Goal: Information Seeking & Learning: Learn about a topic

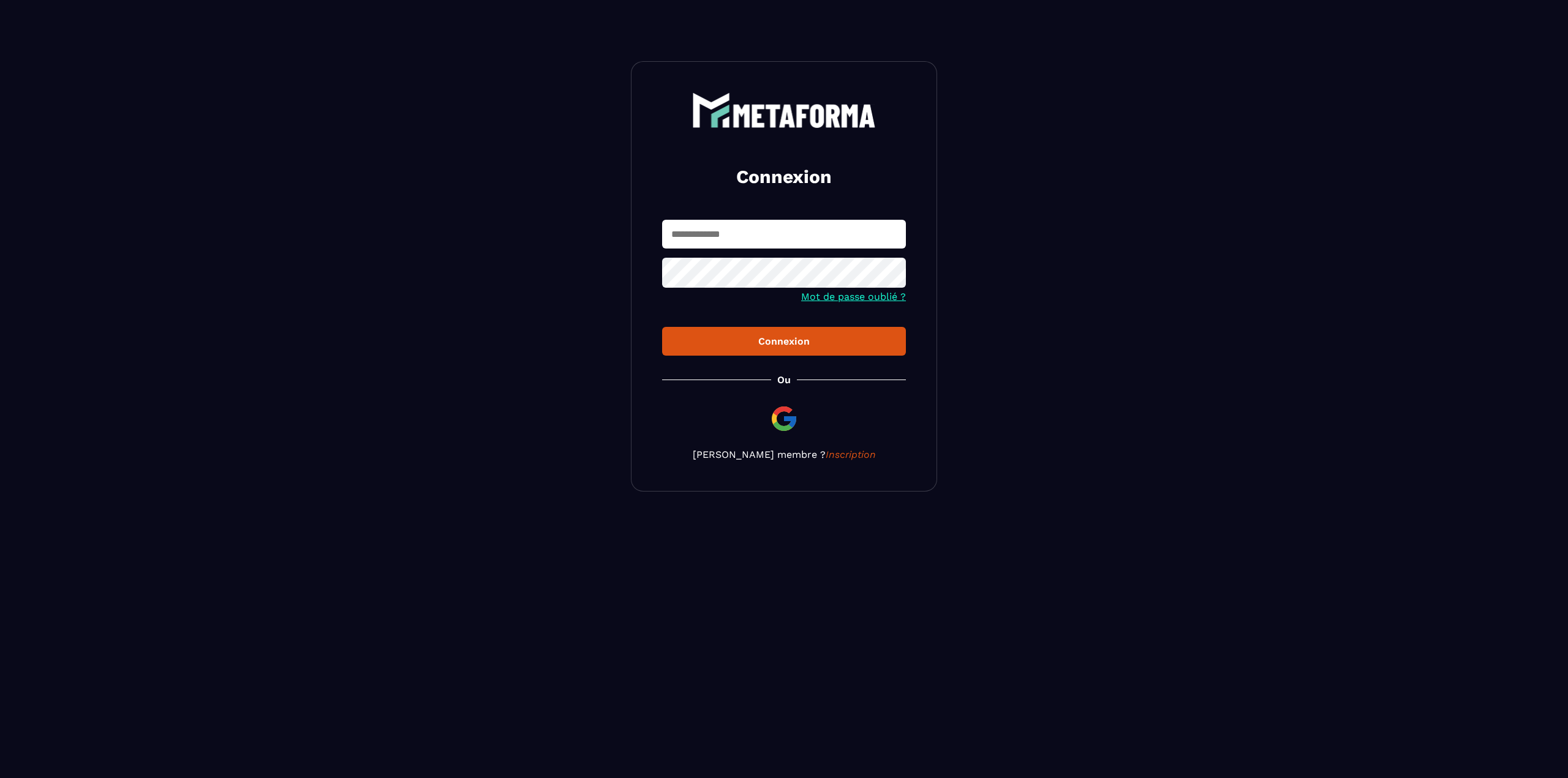
click at [792, 239] on input "text" at bounding box center [784, 234] width 244 height 29
type input "**********"
click at [893, 278] on icon at bounding box center [892, 274] width 13 height 11
click at [662, 327] on button "Connexion" at bounding box center [784, 341] width 244 height 29
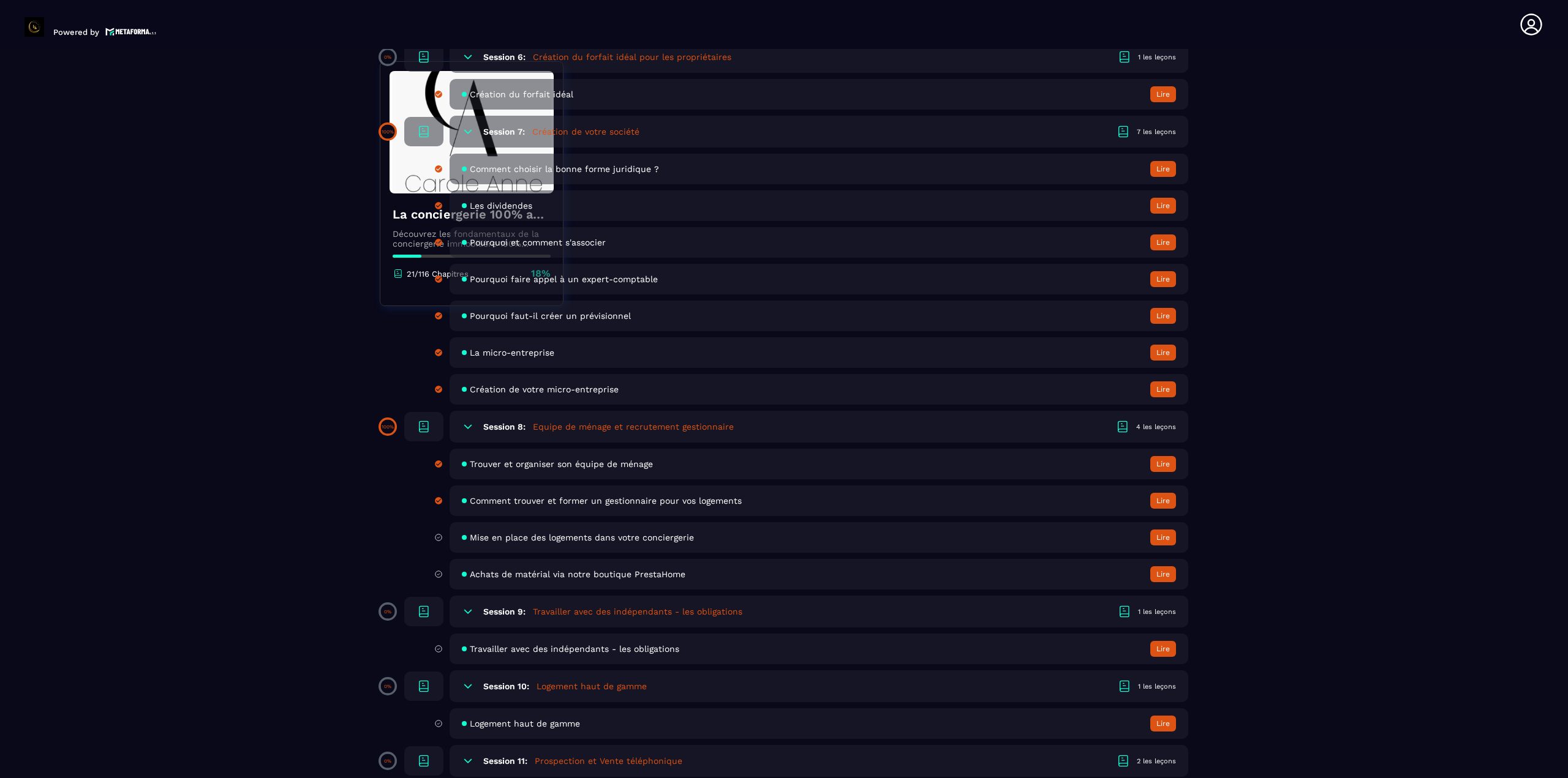
scroll to position [1163, 0]
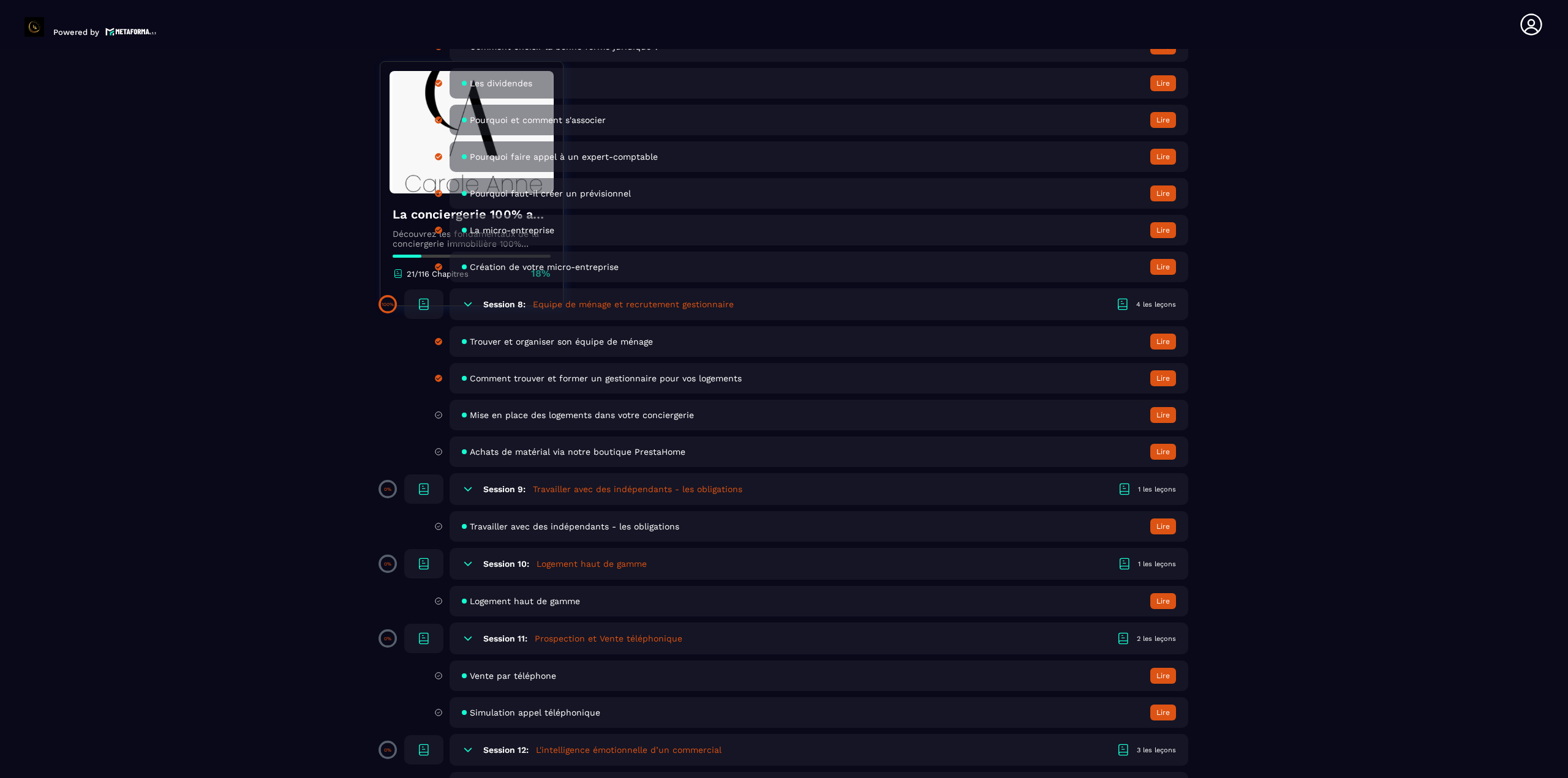
click at [550, 416] on span "Mise en place des logements dans votre conciergerie" at bounding box center [581, 415] width 224 height 10
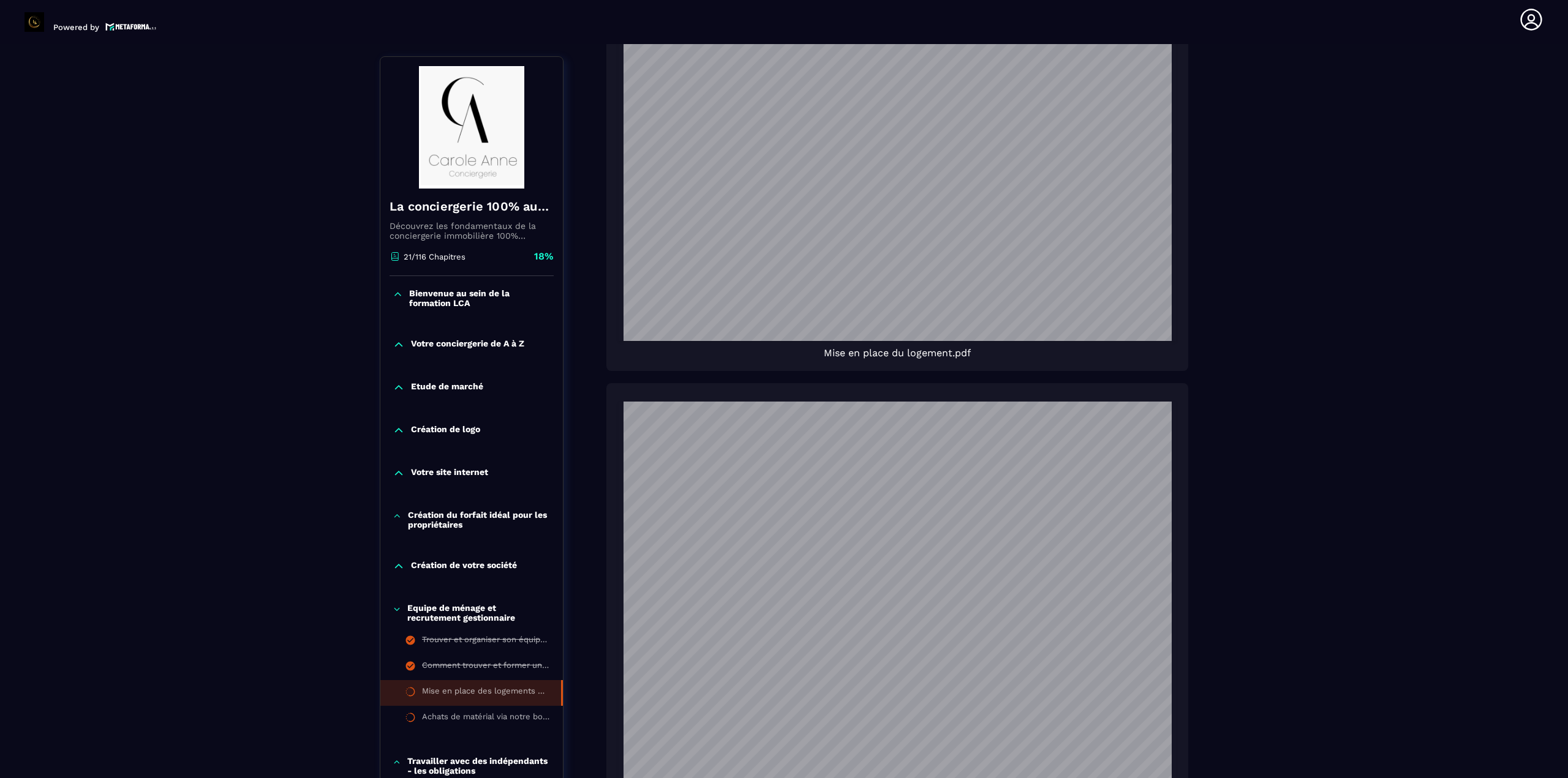
scroll to position [673, 0]
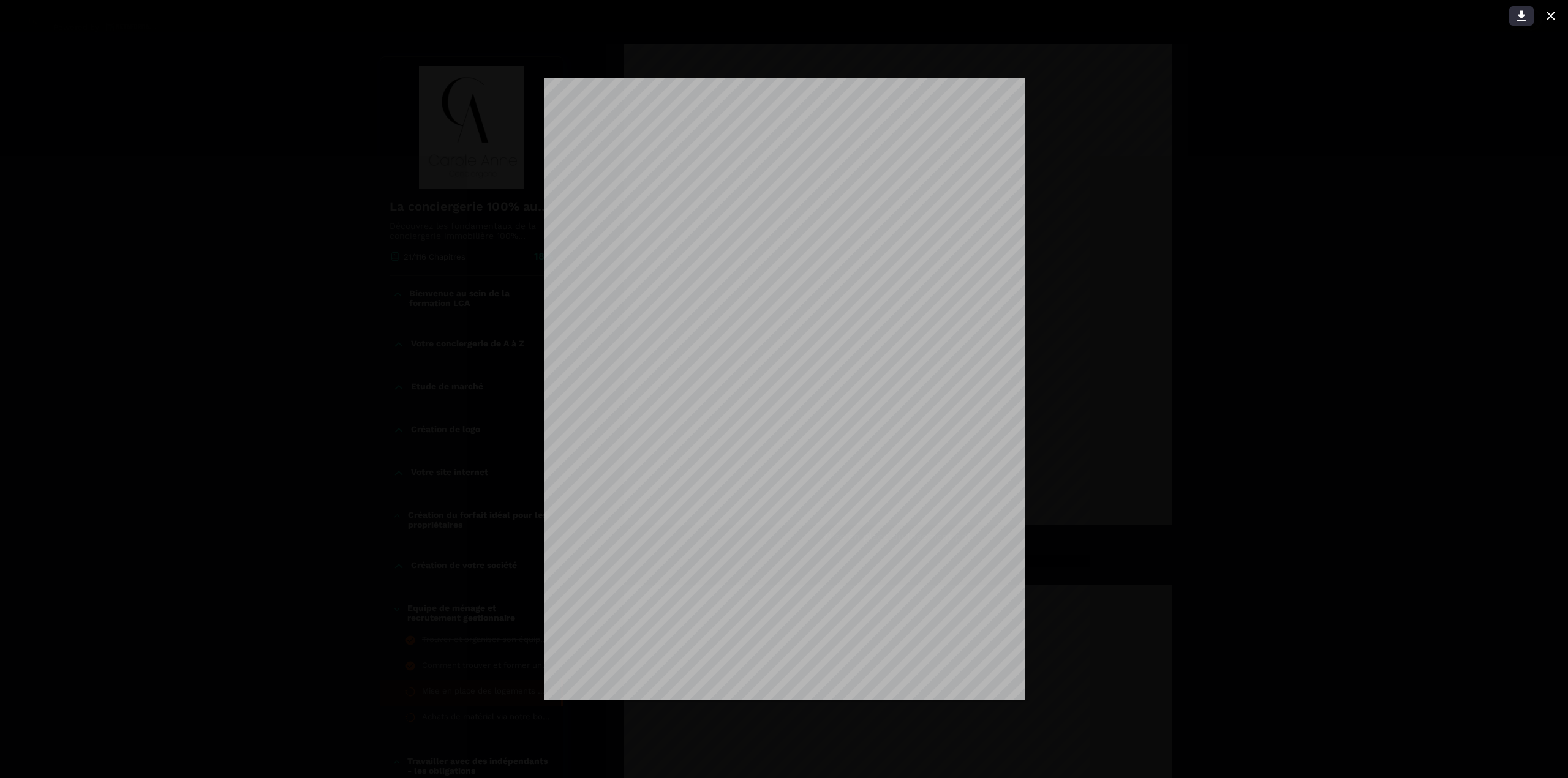
click at [1527, 18] on icon at bounding box center [1521, 16] width 15 height 15
click at [1549, 21] on icon at bounding box center [1551, 16] width 15 height 15
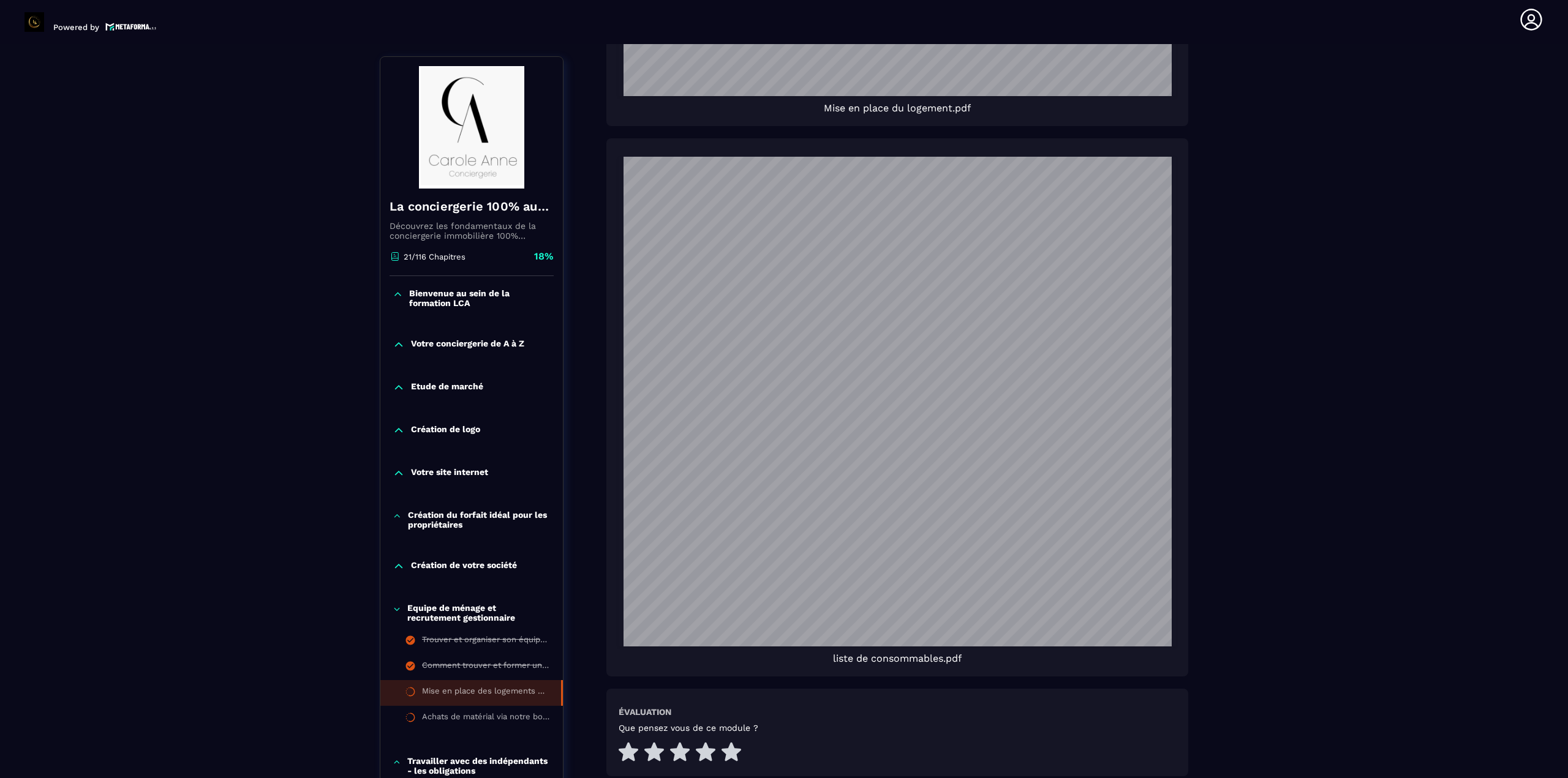
scroll to position [1163, 0]
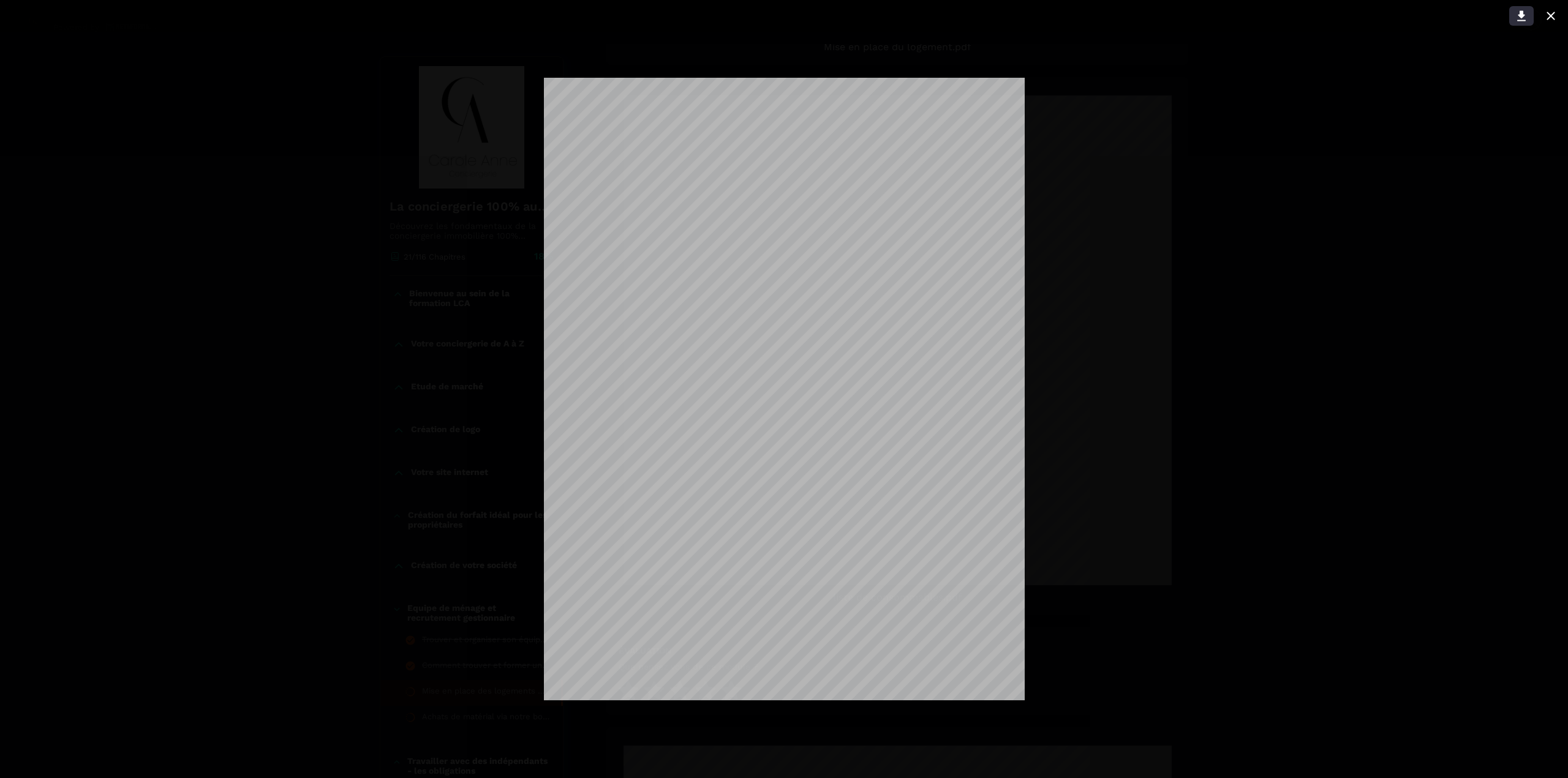
click at [1525, 16] on icon at bounding box center [1521, 16] width 15 height 15
click at [1556, 20] on icon at bounding box center [1551, 16] width 15 height 15
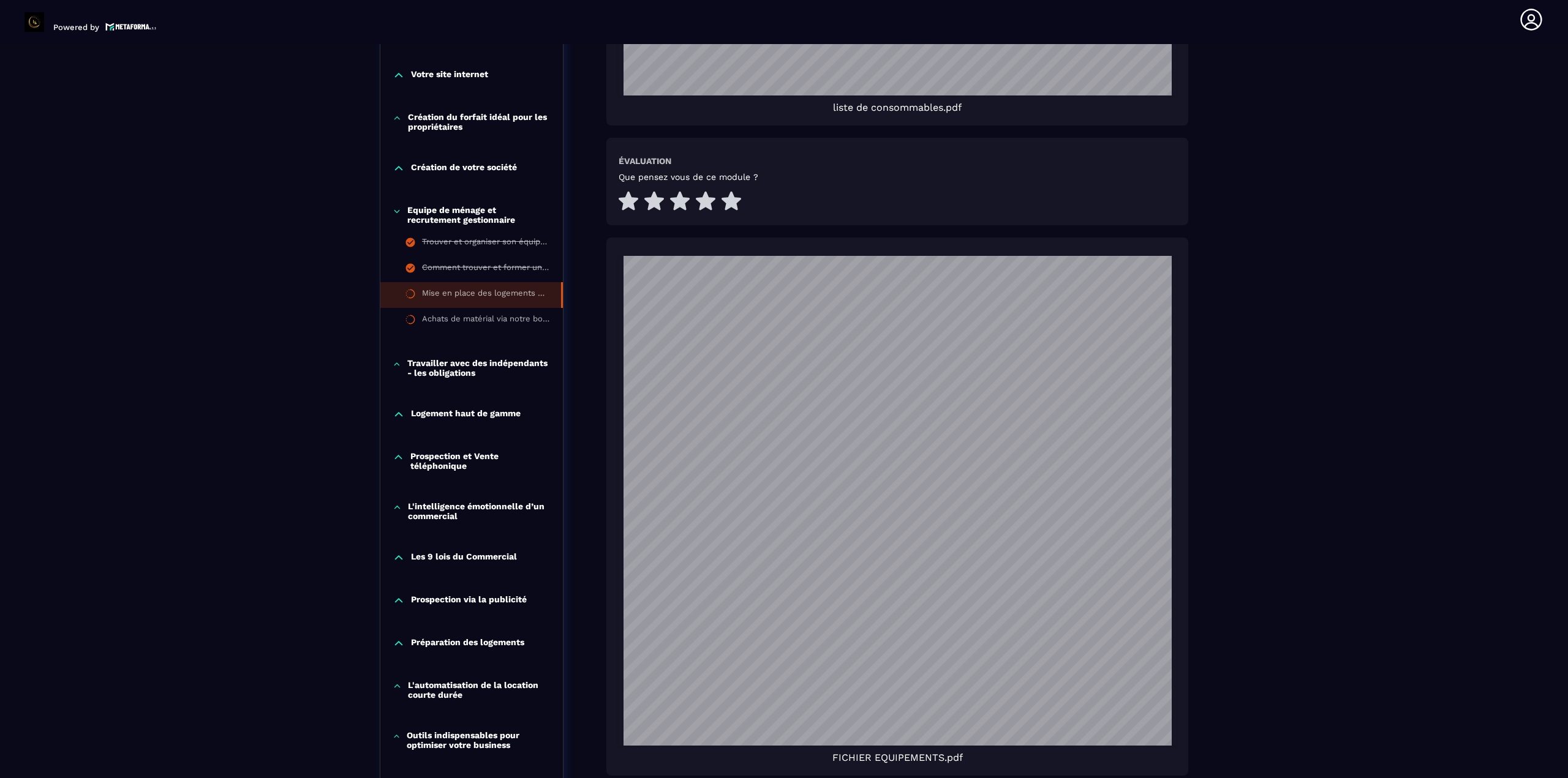
scroll to position [1775, 0]
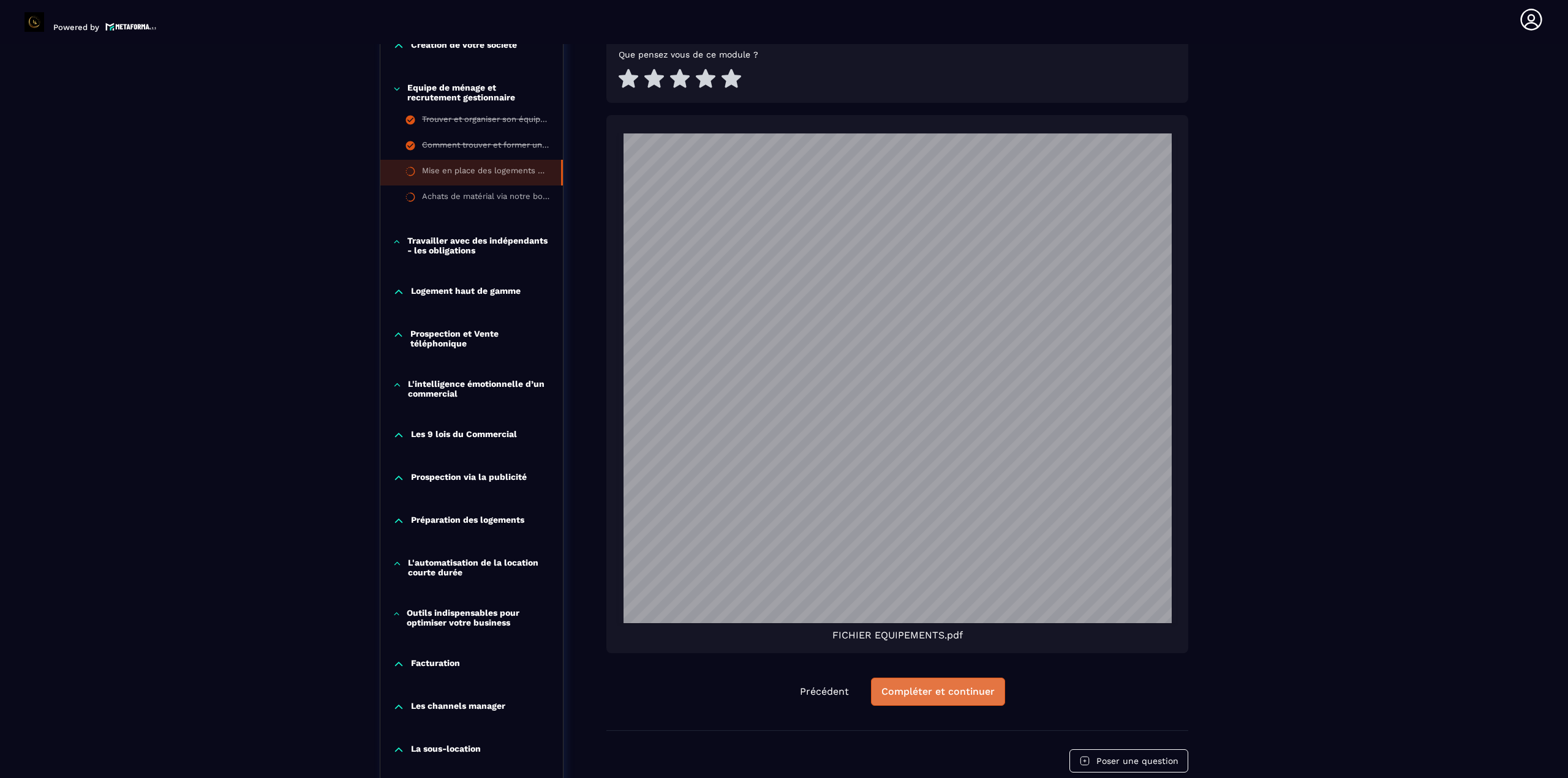
click at [959, 688] on div "Compléter et continuer" at bounding box center [937, 692] width 113 height 12
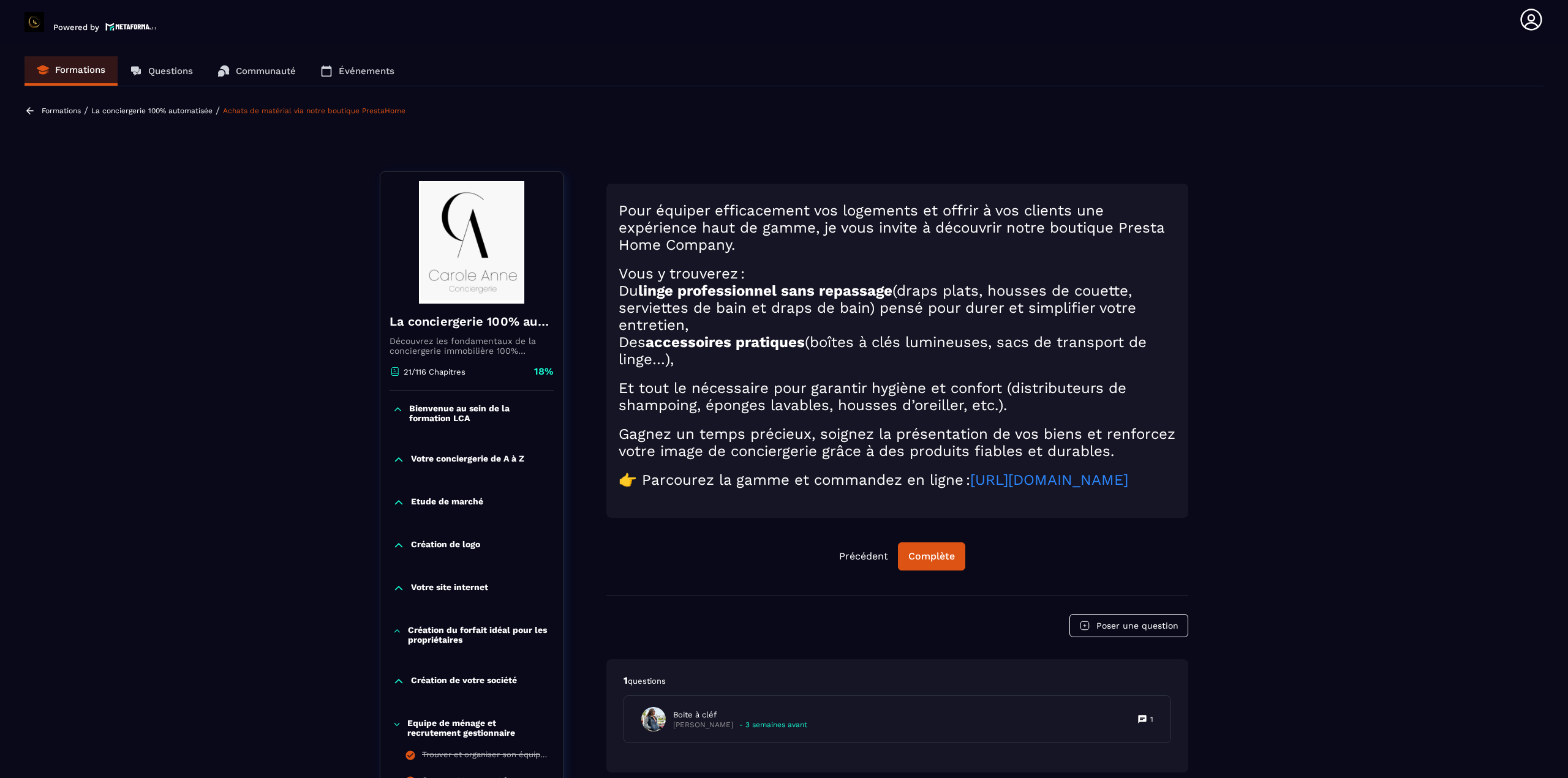
click at [970, 489] on link "[URL][DOMAIN_NAME]" at bounding box center [1049, 480] width 158 height 17
drag, startPoint x: 941, startPoint y: 570, endPoint x: 943, endPoint y: 576, distance: 6.3
click at [943, 563] on div "Complète" at bounding box center [931, 556] width 47 height 12
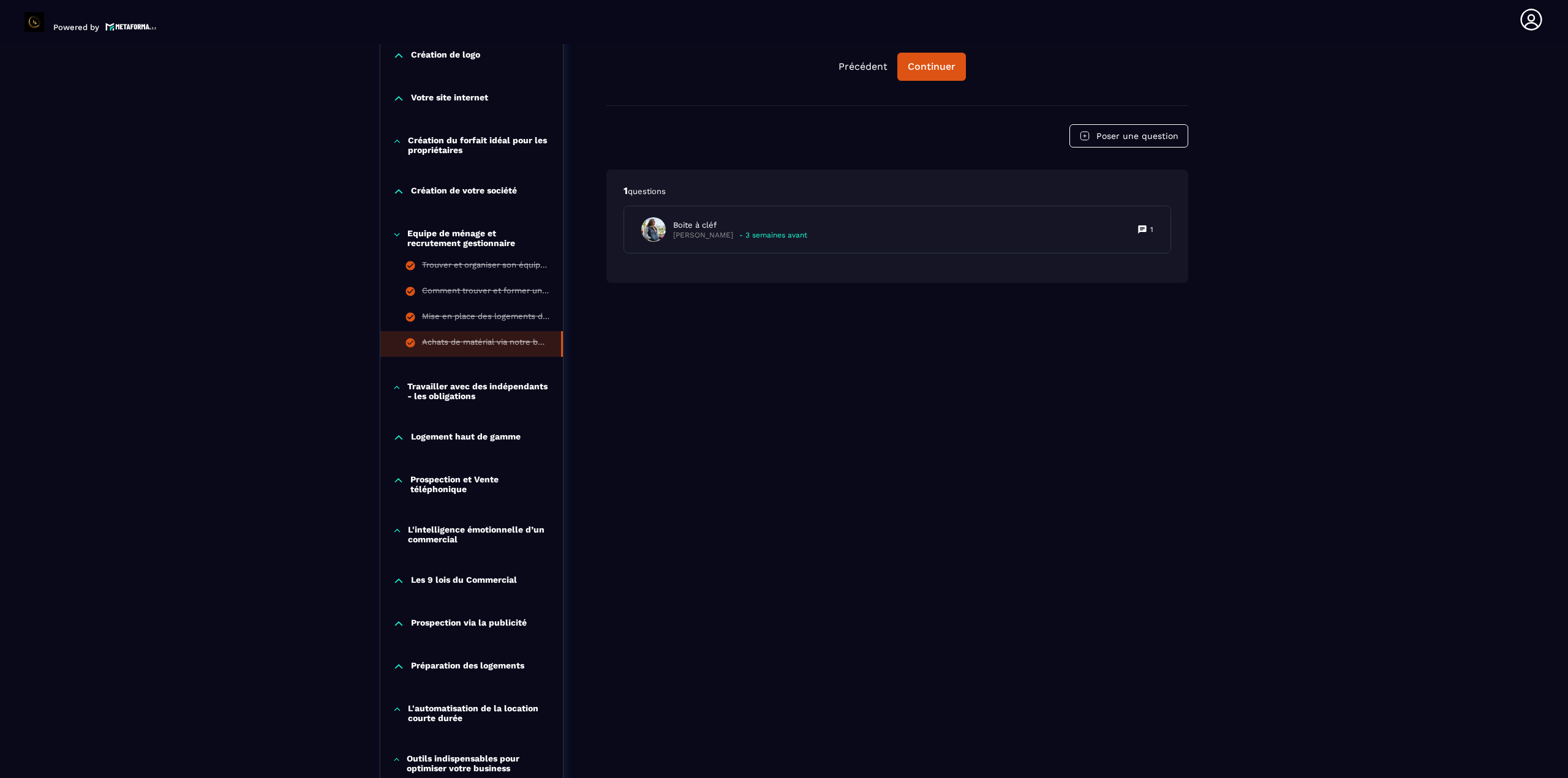
scroll to position [306, 0]
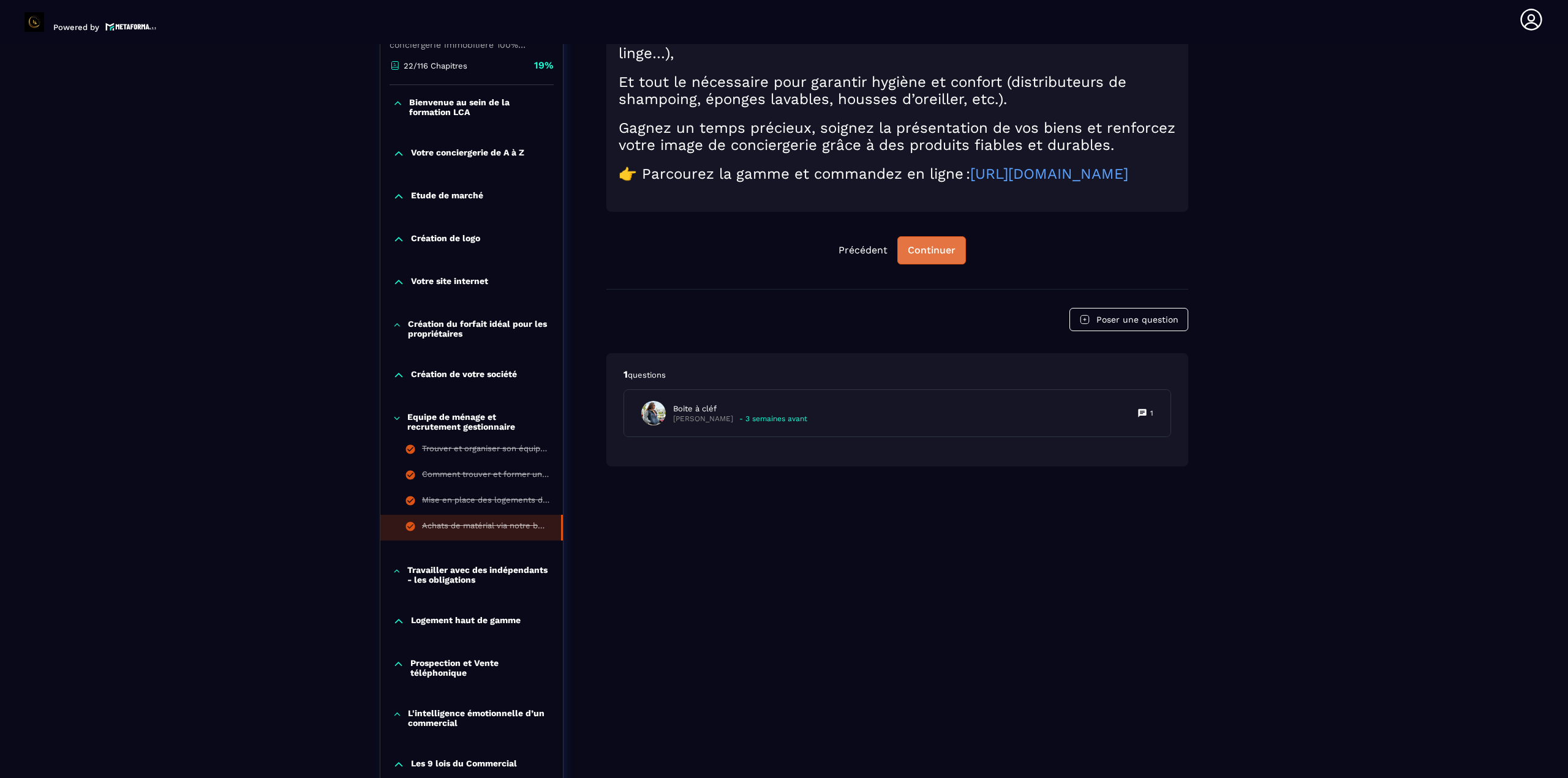
click at [938, 265] on button "Continuer" at bounding box center [931, 251] width 69 height 28
click at [936, 257] on div "Continuer" at bounding box center [931, 250] width 47 height 12
click at [485, 575] on p "Travailler avec des indépendants - les obligations" at bounding box center [479, 574] width 143 height 19
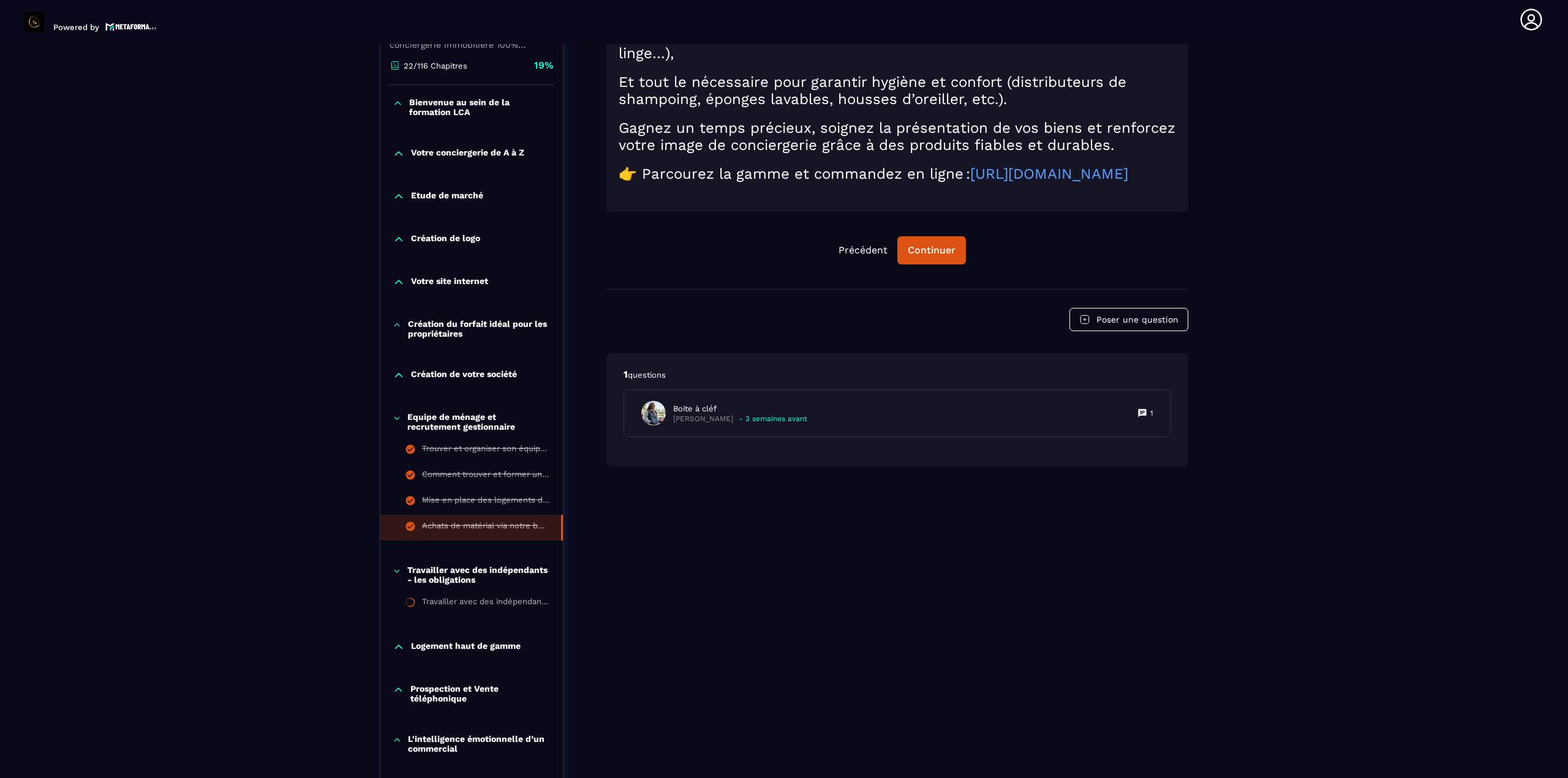
scroll to position [612, 0]
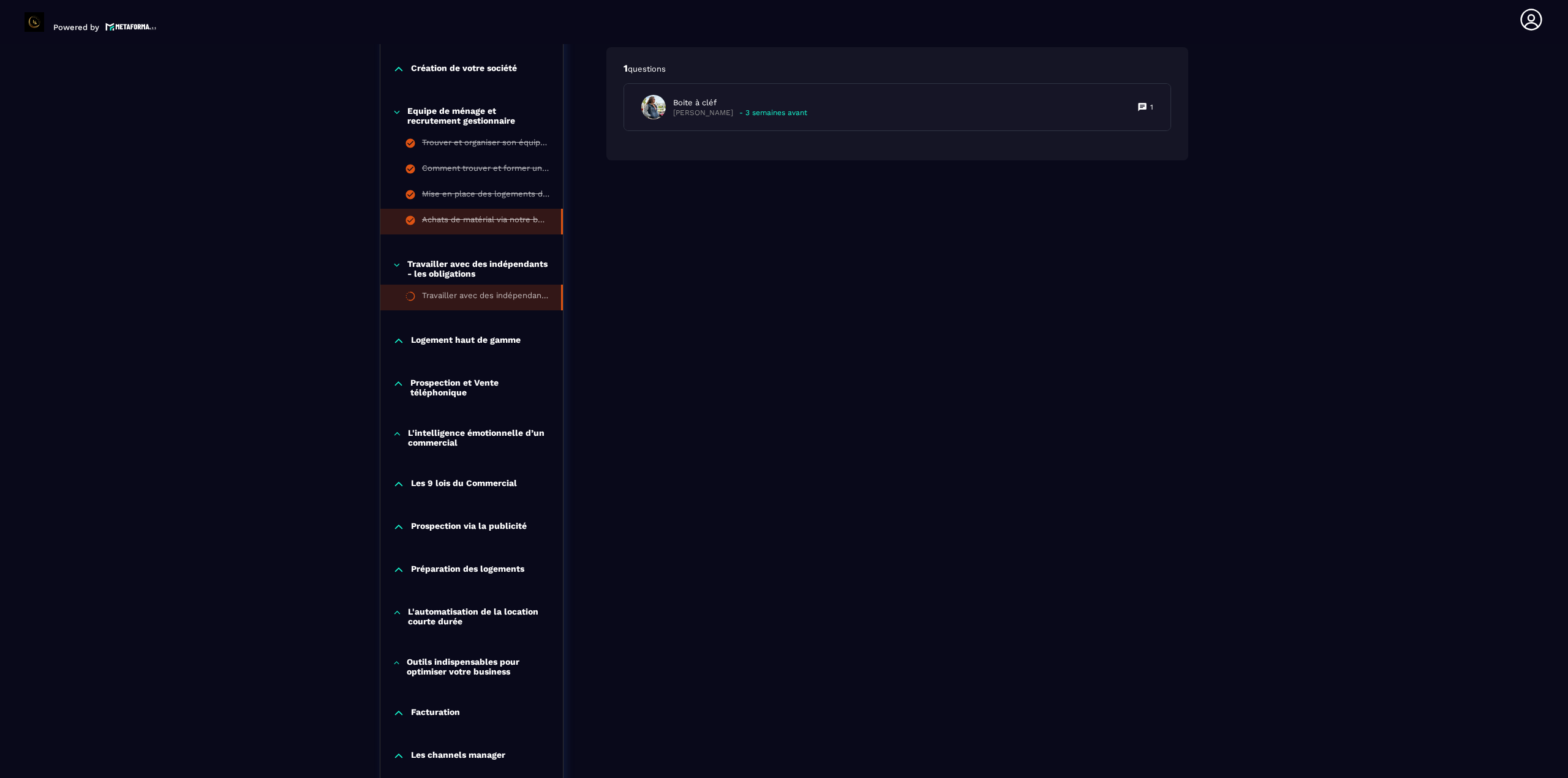
click at [480, 291] on div "Travailler avec des indépendants - les obligations" at bounding box center [485, 297] width 127 height 13
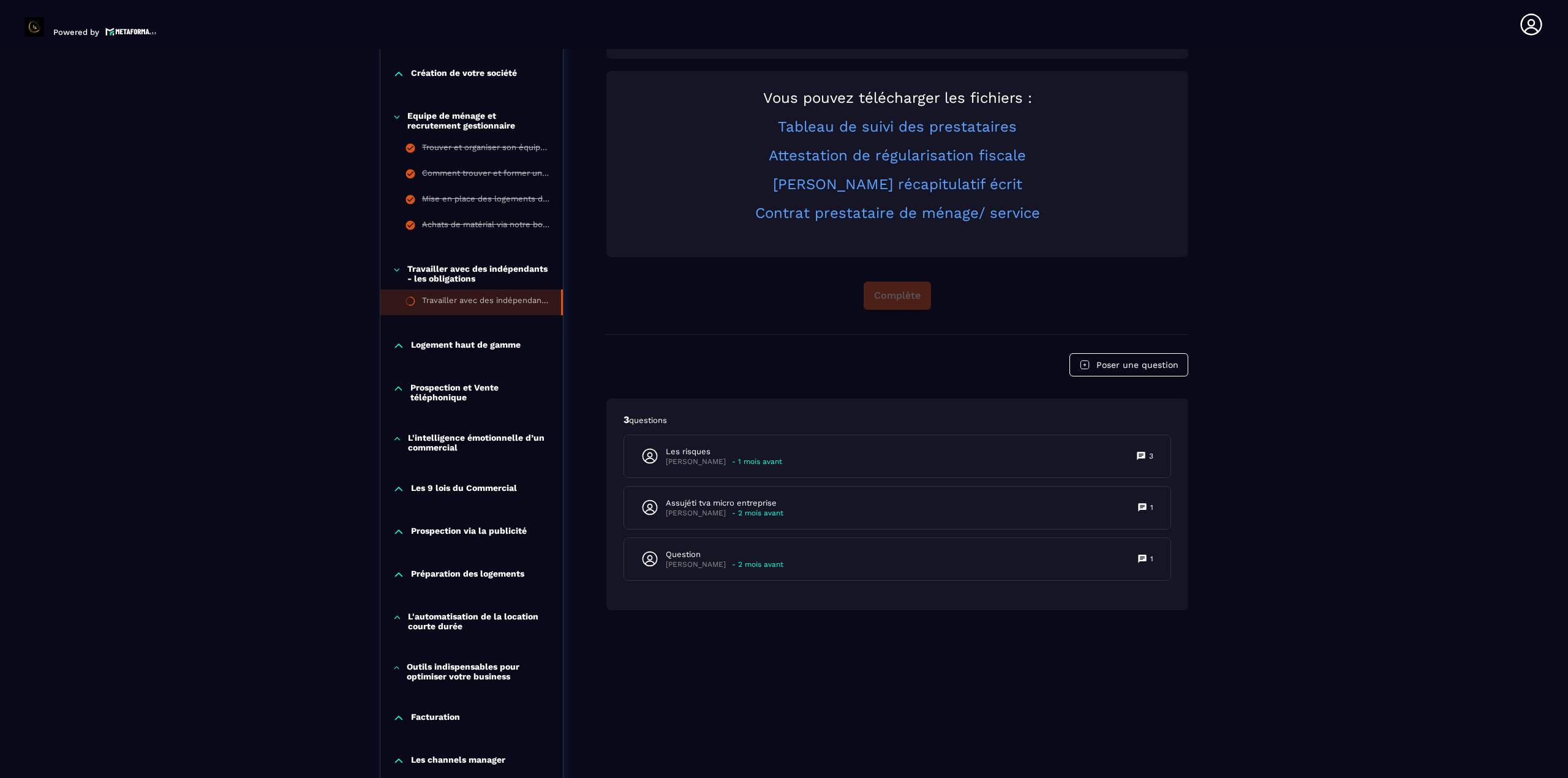
scroll to position [5, 0]
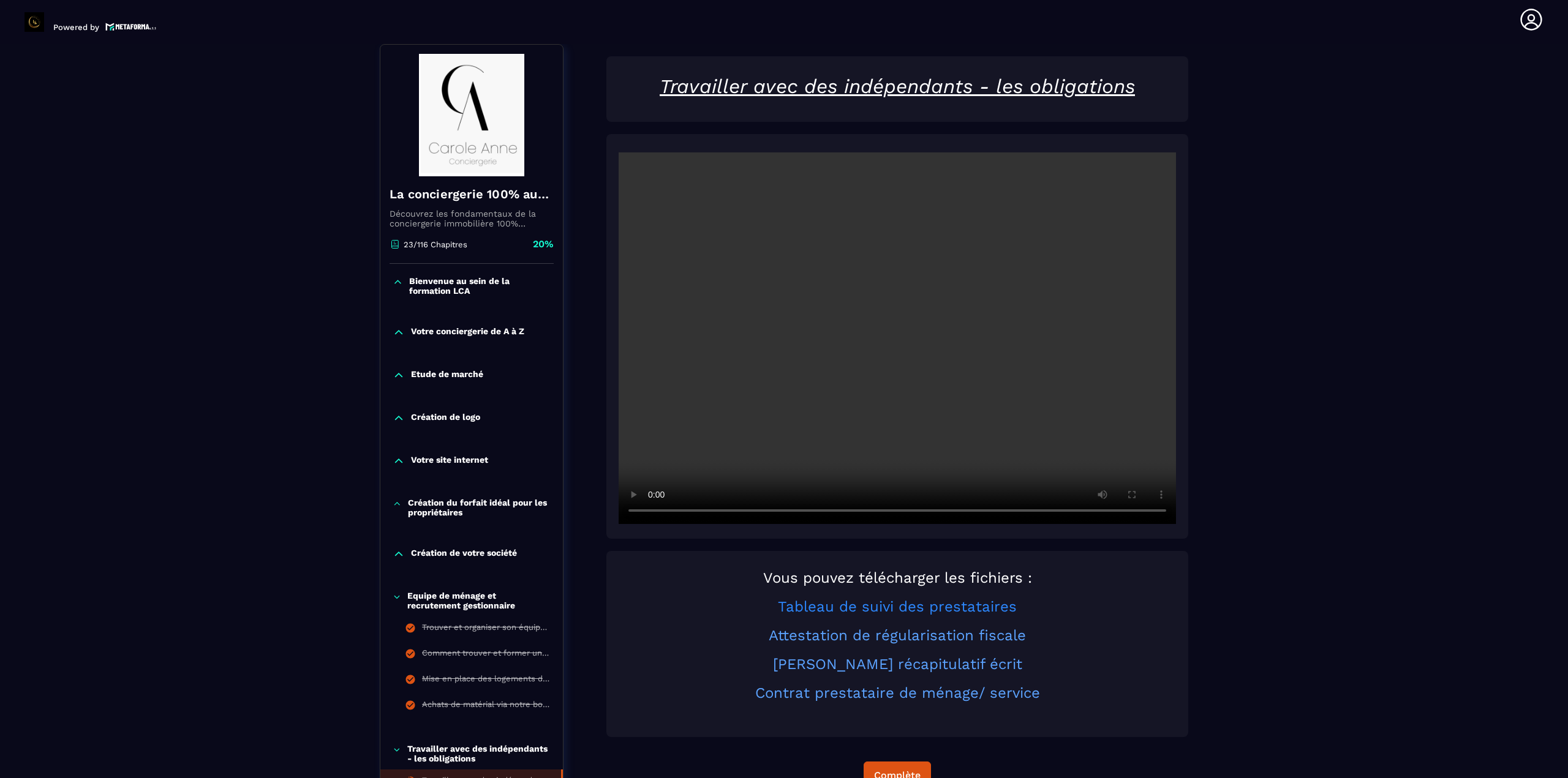
click at [929, 606] on link "Tableau de suivi des prestataires" at bounding box center [897, 607] width 239 height 17
click at [876, 645] on p at bounding box center [897, 650] width 557 height 11
click at [896, 637] on link "Attestation de régularisation fiscale" at bounding box center [897, 636] width 257 height 17
click at [943, 664] on link "[PERSON_NAME] récapitulatif écrit" at bounding box center [897, 664] width 249 height 17
click at [891, 690] on link "Contrat prestataire de ménage/ service" at bounding box center [897, 693] width 285 height 17
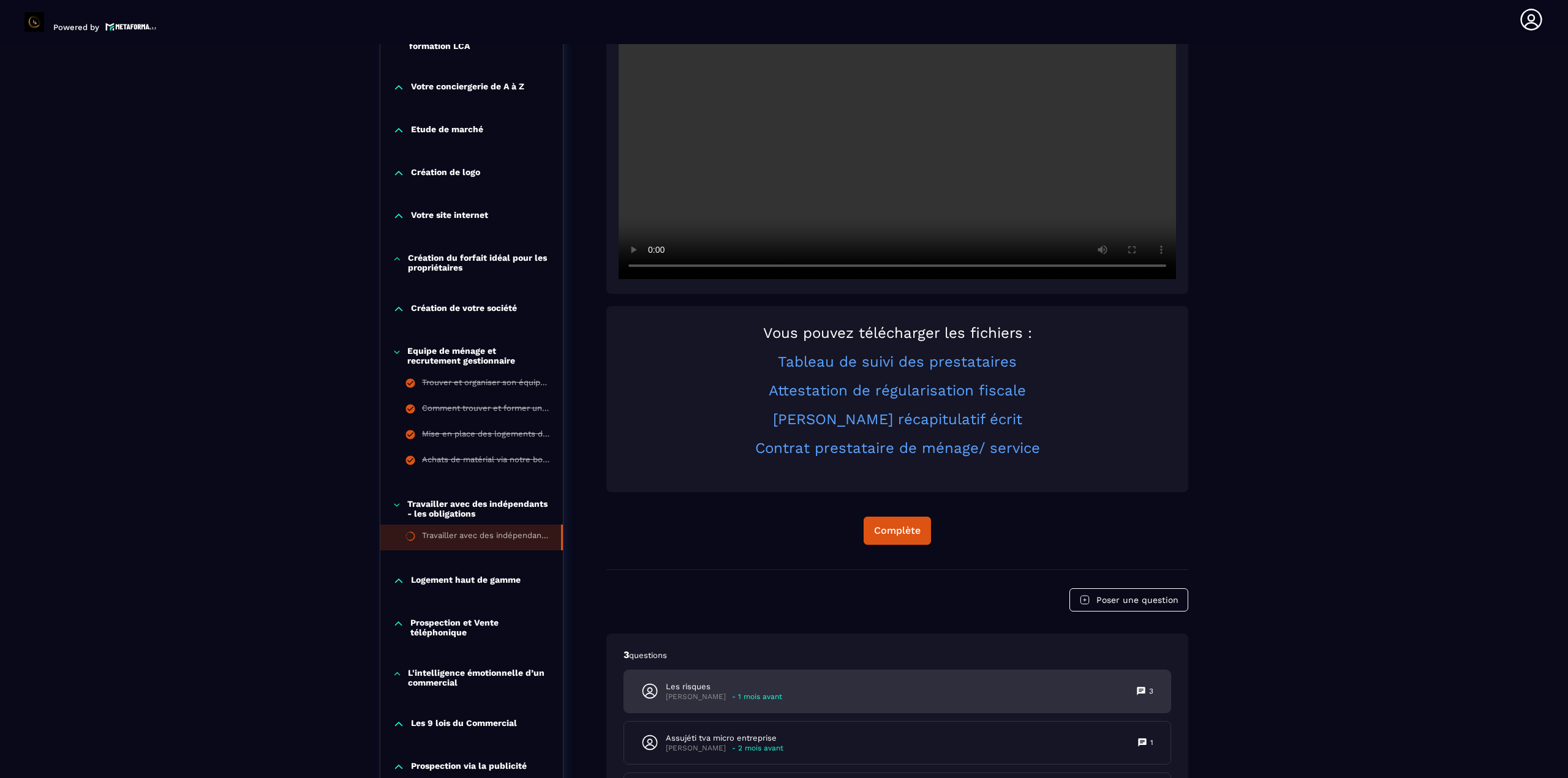
scroll to position [495, 0]
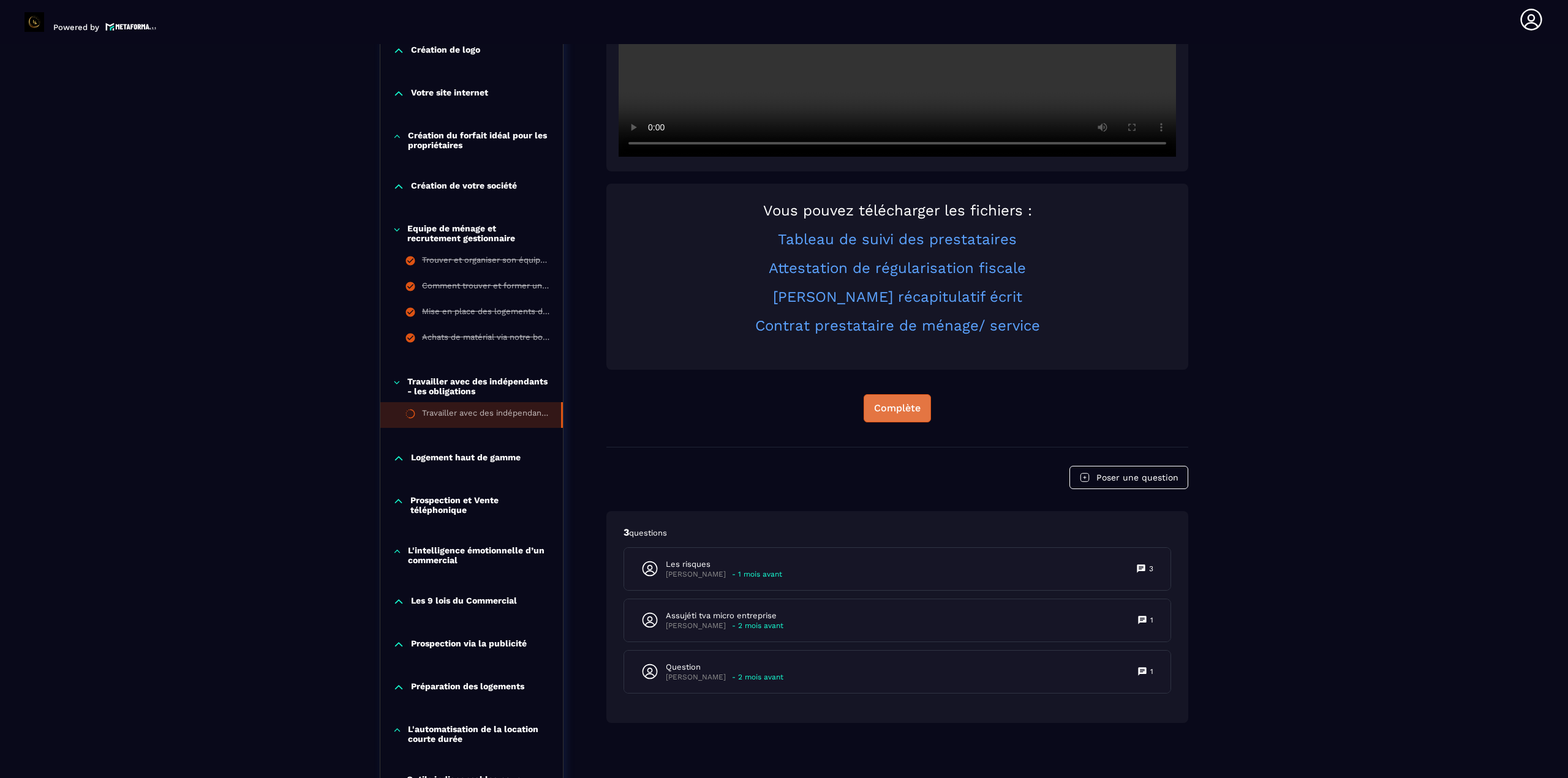
click at [893, 408] on div "Complète" at bounding box center [897, 408] width 47 height 12
click at [923, 412] on button "Continuer" at bounding box center [897, 408] width 69 height 28
click at [515, 418] on div "Travailler avec des indépendants - les obligations" at bounding box center [485, 415] width 127 height 13
click at [477, 455] on p "Logement haut de gamme" at bounding box center [466, 459] width 110 height 12
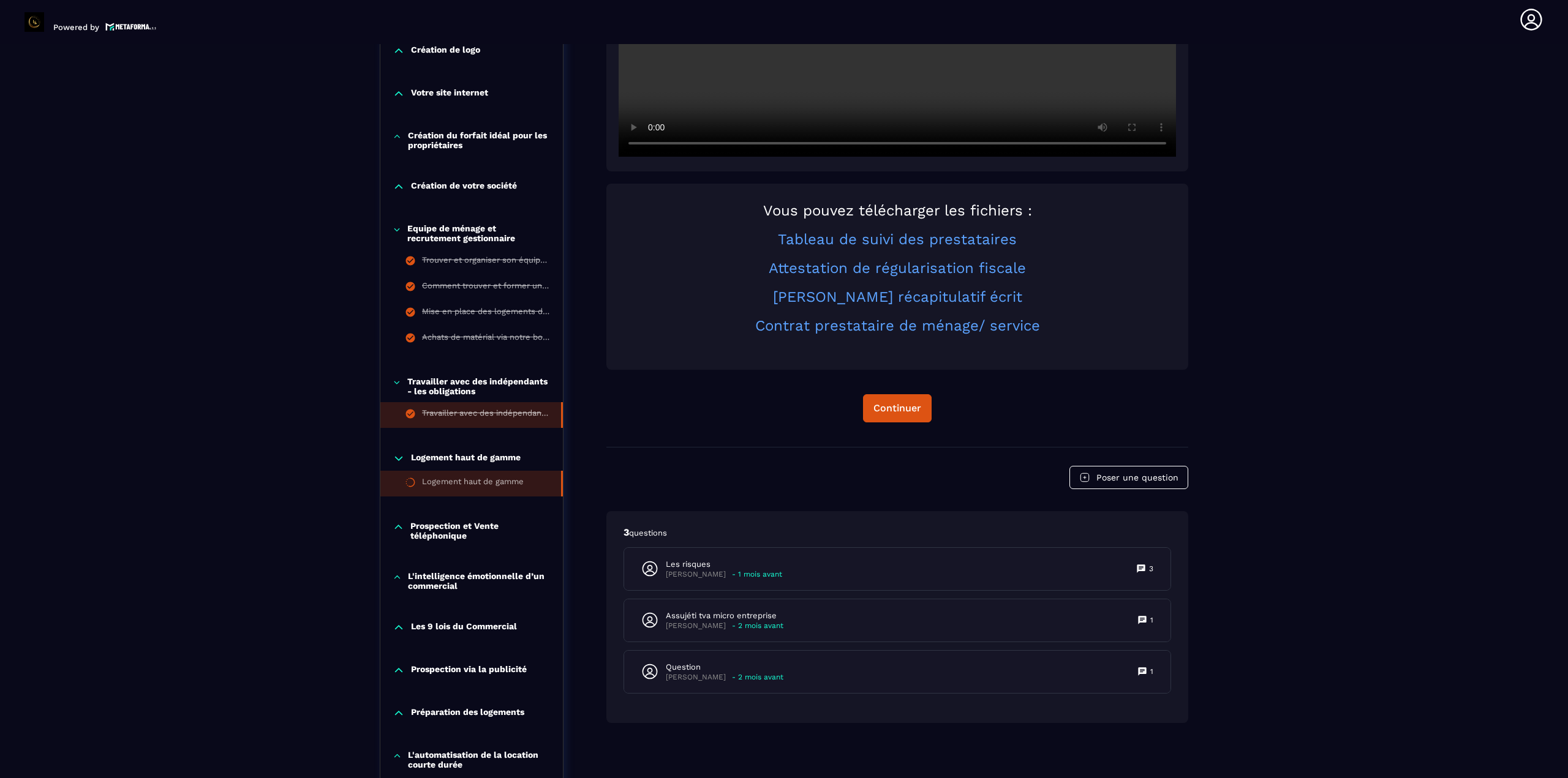
click at [469, 481] on div "Logement haut de gamme" at bounding box center [473, 483] width 102 height 13
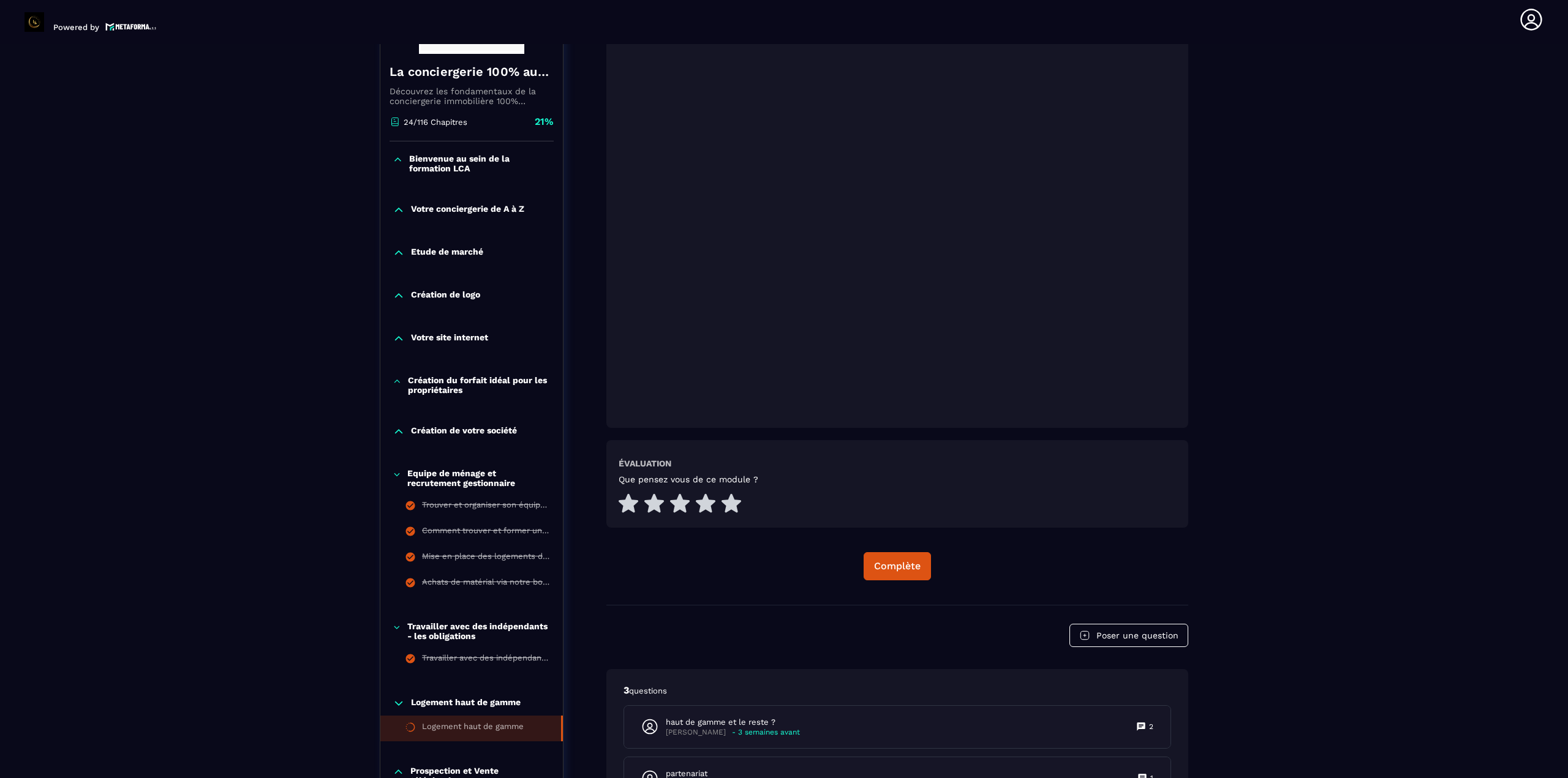
scroll to position [311, 0]
